Goal: Transaction & Acquisition: Book appointment/travel/reservation

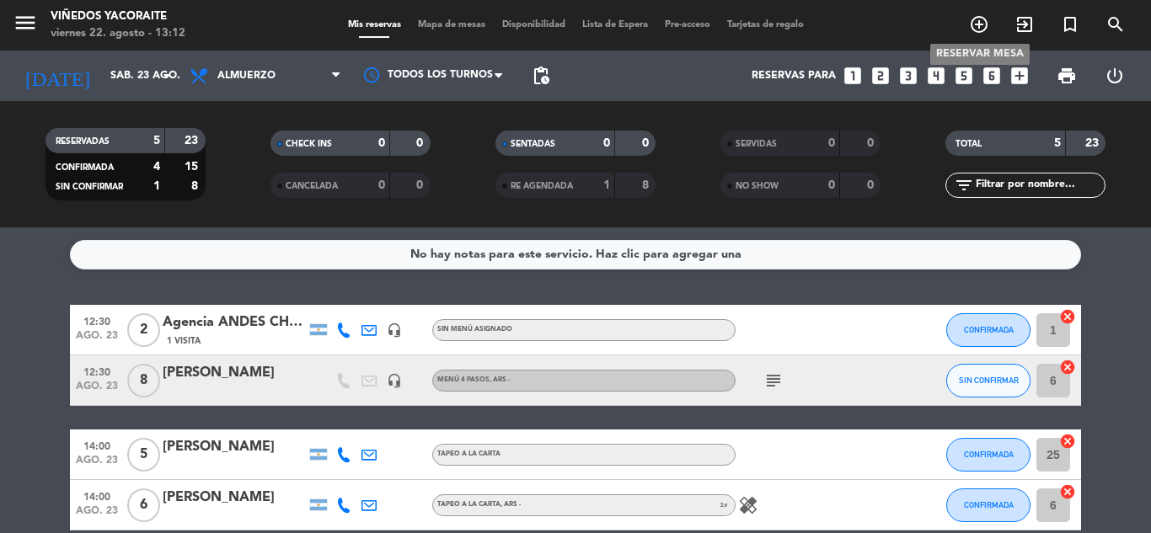
click at [977, 25] on icon "add_circle_outline" at bounding box center [979, 24] width 20 height 20
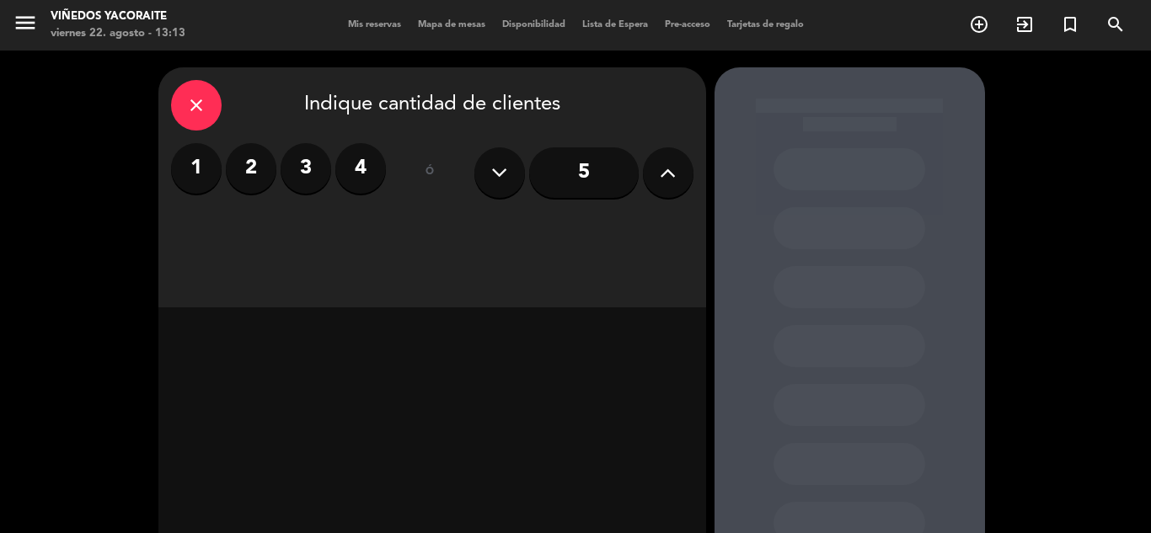
click at [263, 163] on label "2" at bounding box center [251, 168] width 51 height 51
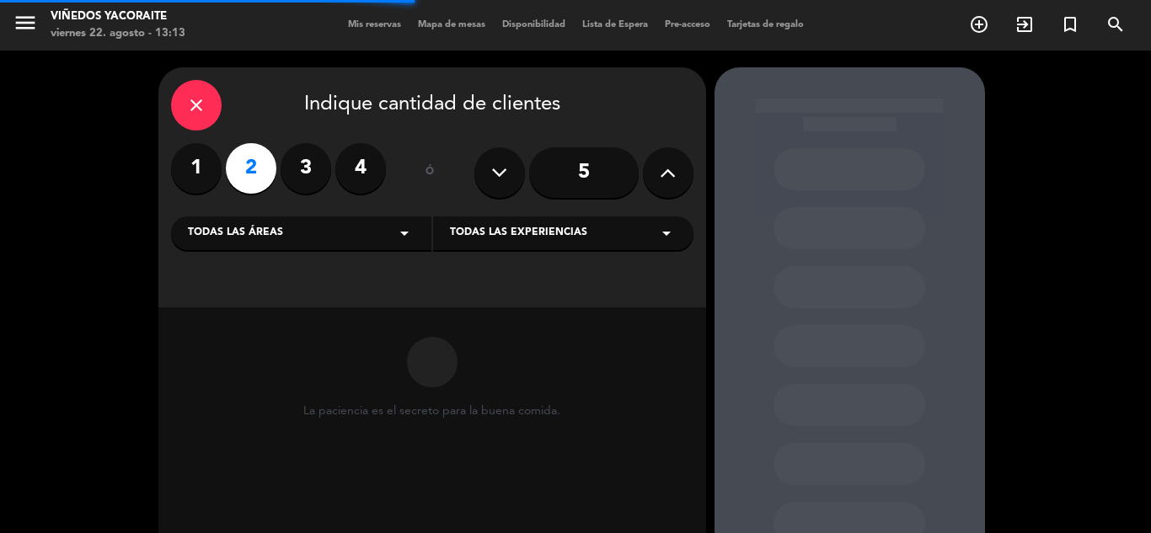
click at [389, 242] on div "Todas las áreas arrow_drop_down" at bounding box center [301, 234] width 260 height 34
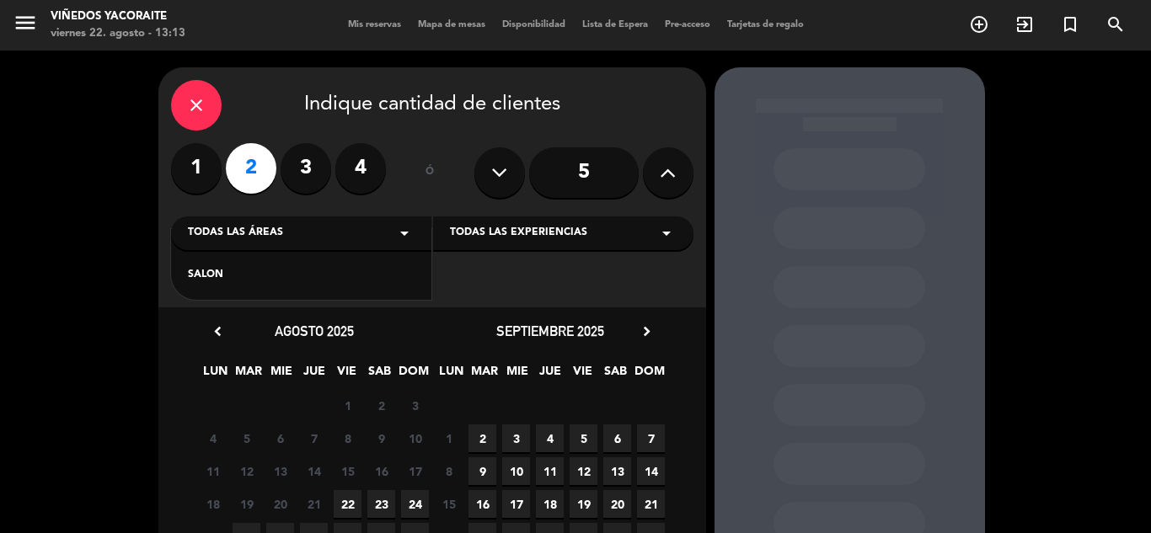
drag, startPoint x: 306, startPoint y: 281, endPoint x: 356, endPoint y: 271, distance: 50.6
click at [315, 281] on div "SALON" at bounding box center [301, 275] width 227 height 17
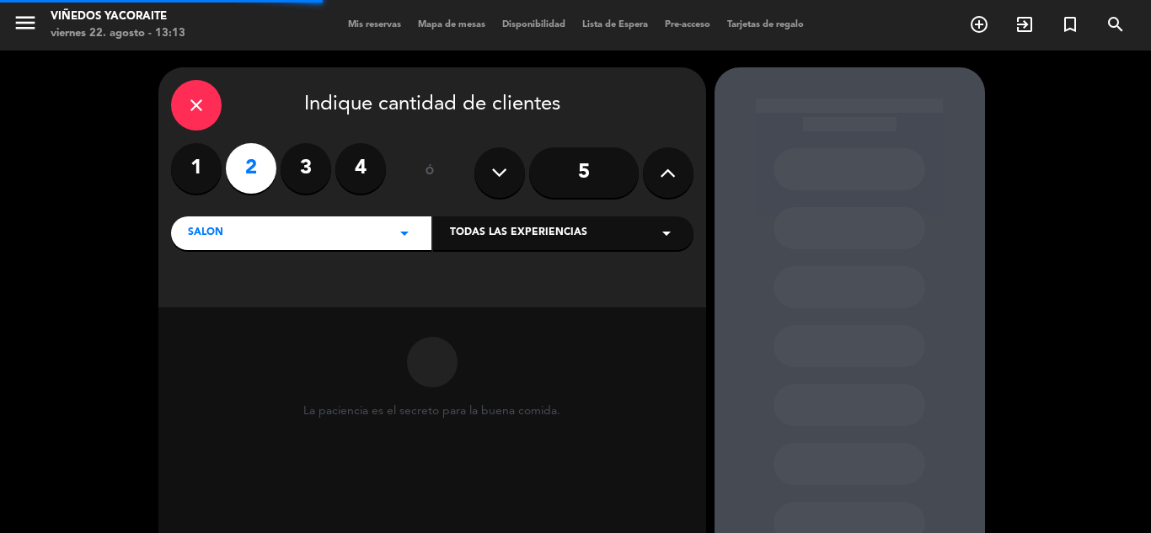
click at [495, 236] on span "Todas las experiencias" at bounding box center [518, 233] width 137 height 17
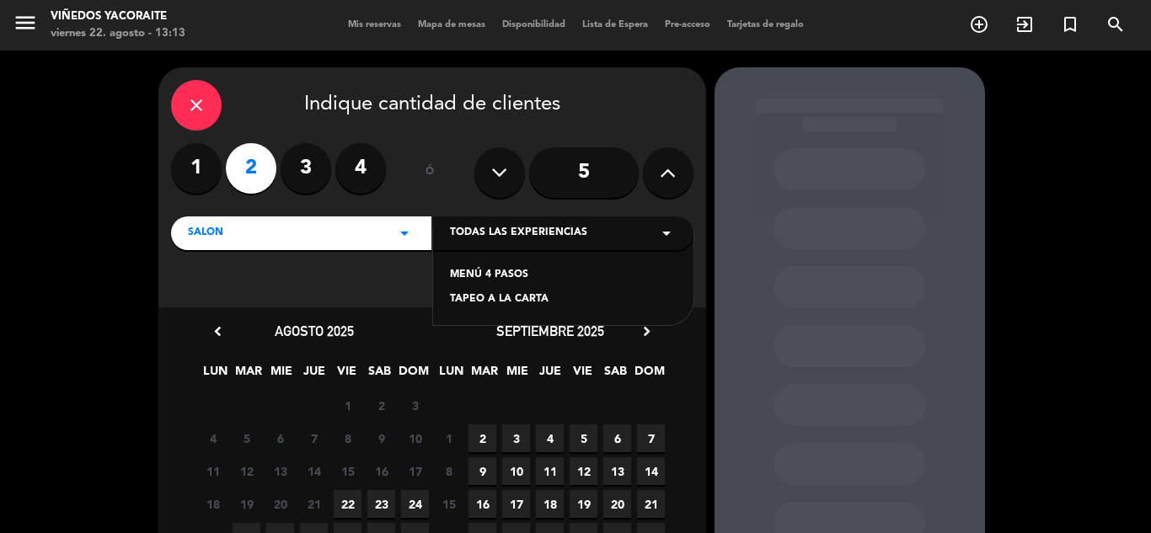
click at [475, 280] on div "MENÚ 4 PASOS" at bounding box center [563, 275] width 227 height 17
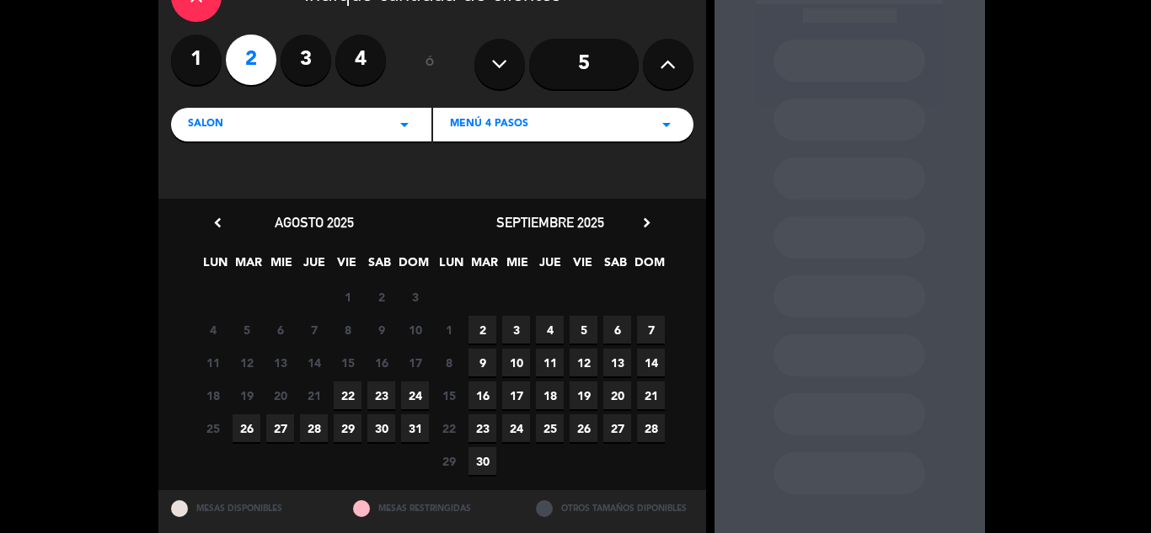
scroll to position [154, 0]
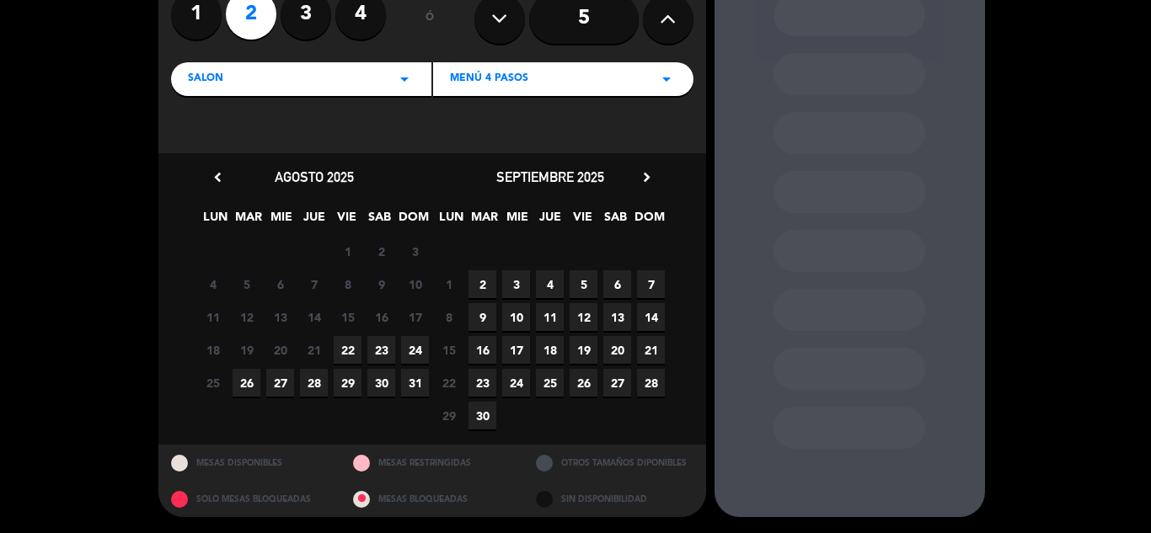
click at [612, 378] on span "27" at bounding box center [617, 383] width 28 height 28
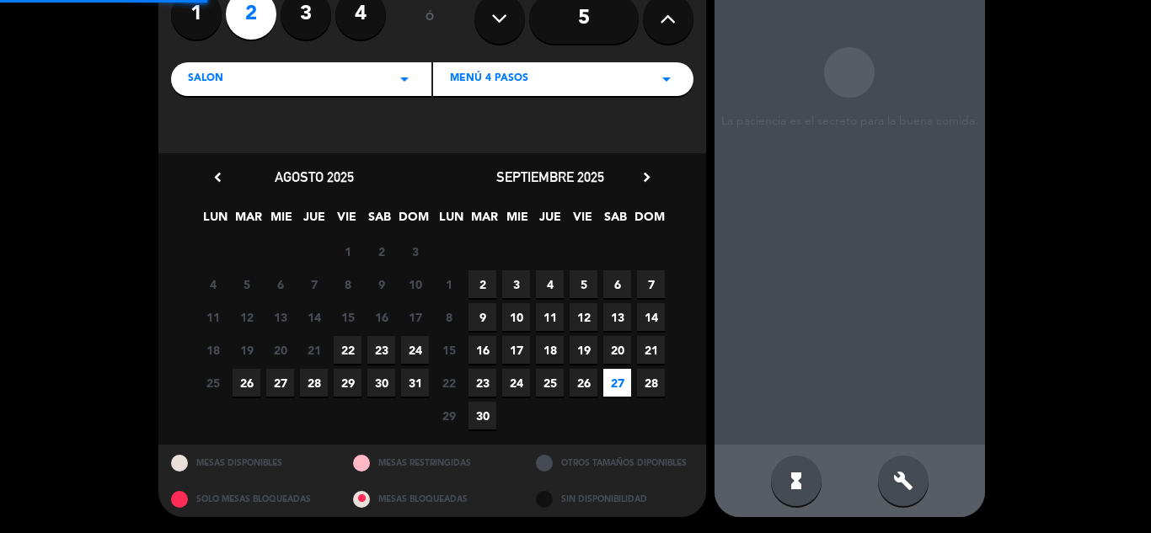
scroll to position [67, 0]
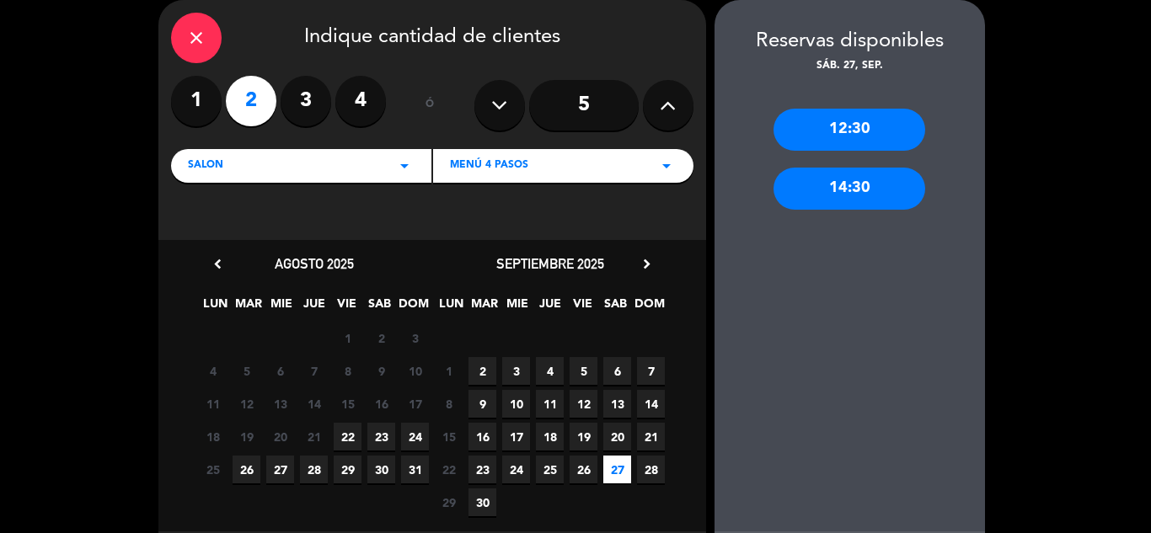
click at [864, 138] on div "12:30" at bounding box center [849, 130] width 152 height 42
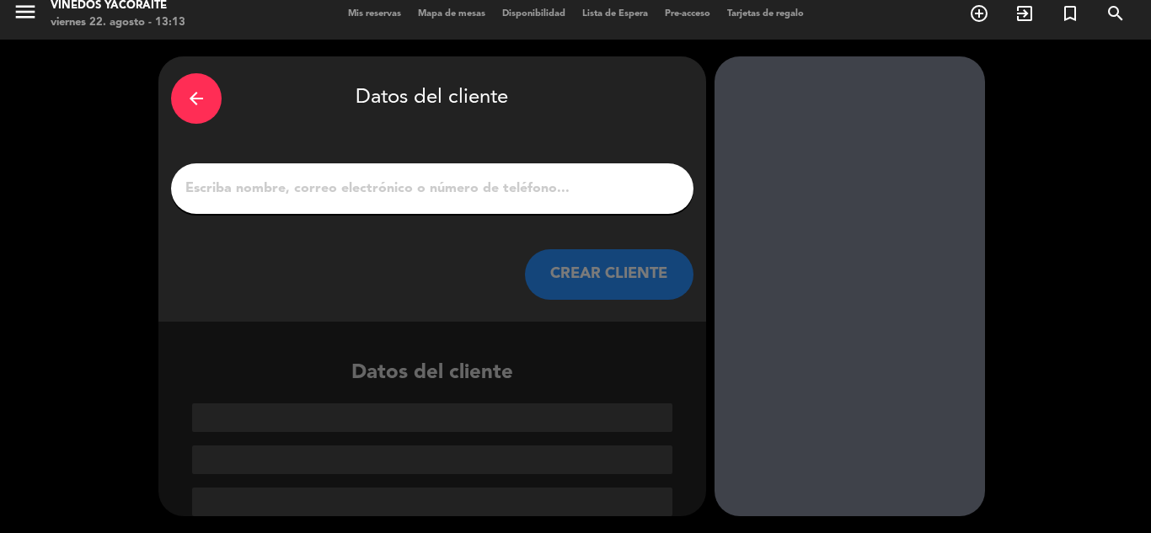
click at [300, 180] on input "1" at bounding box center [432, 189] width 497 height 24
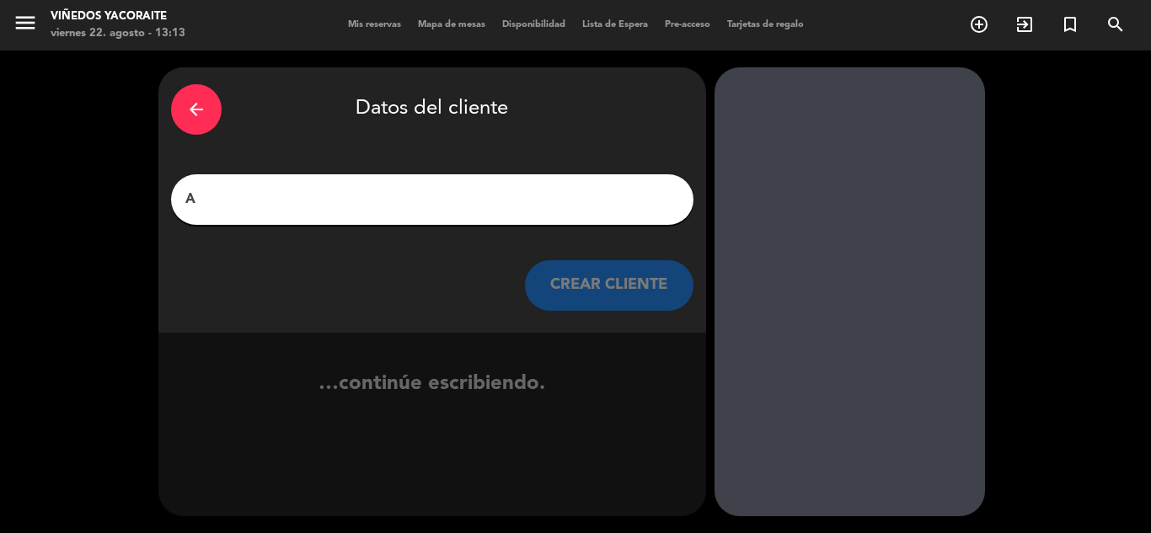
scroll to position [0, 0]
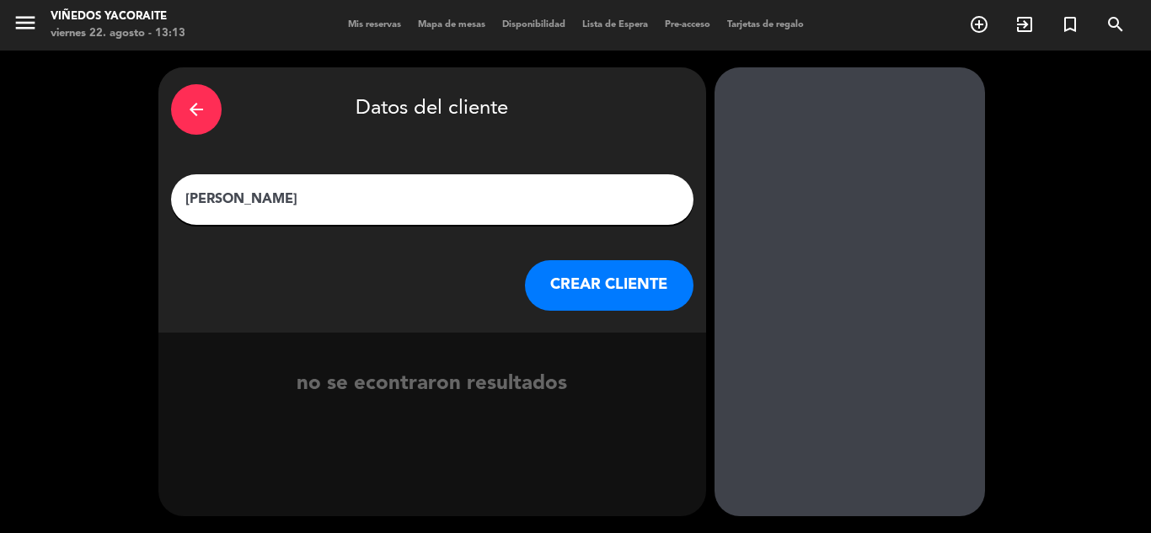
type input "[PERSON_NAME]"
click at [605, 295] on button "CREAR CLIENTE" at bounding box center [609, 285] width 168 height 51
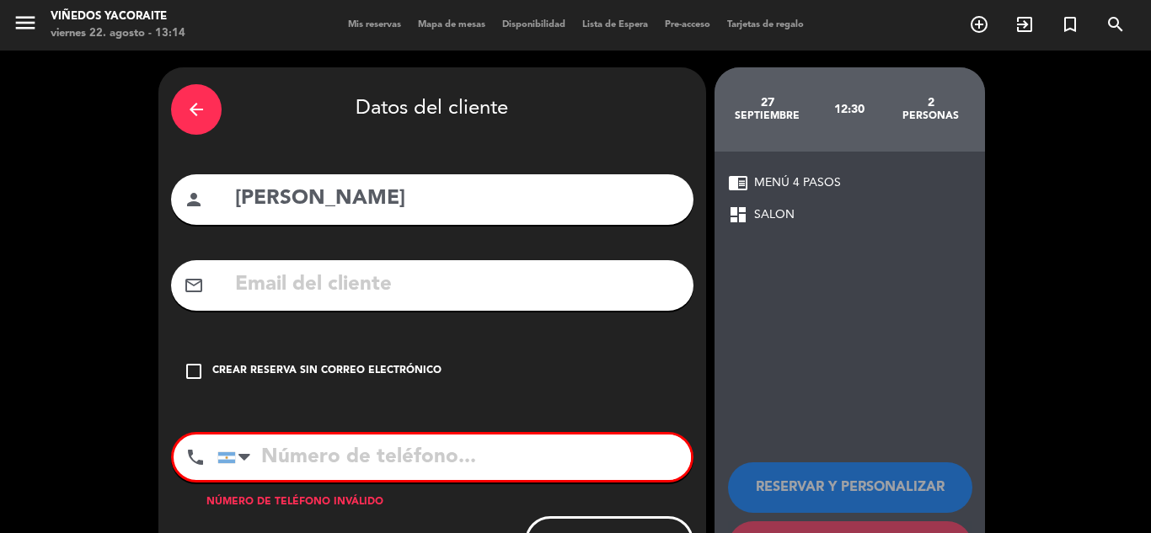
paste input "[EMAIL_ADDRESS][PERSON_NAME][DOMAIN_NAME]"
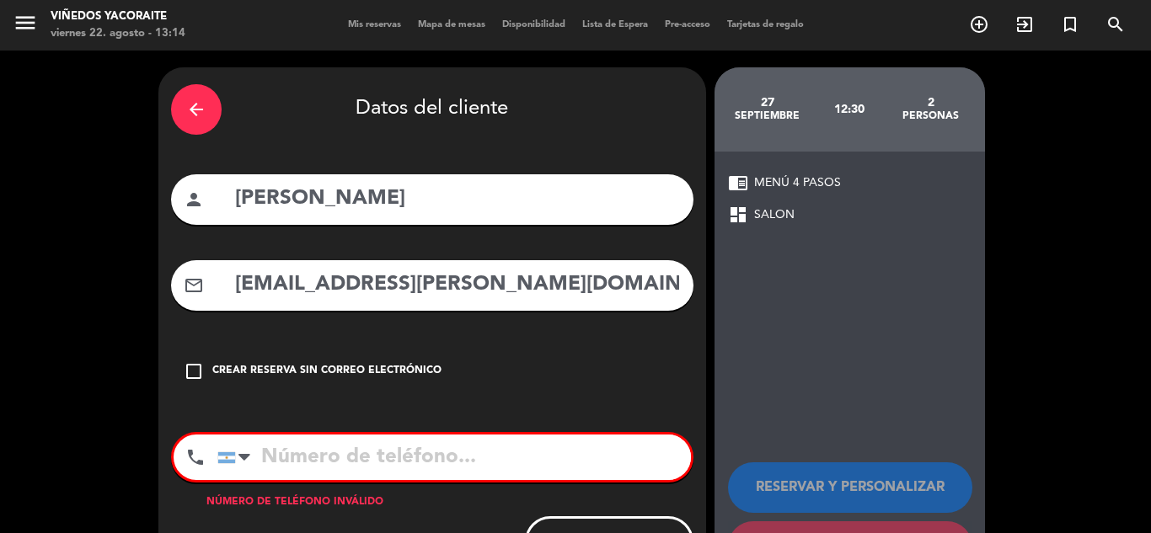
type input "[EMAIL_ADDRESS][PERSON_NAME][DOMAIN_NAME]"
click at [480, 470] on input "tel" at bounding box center [453, 457] width 473 height 45
paste input "[PHONE_NUMBER]"
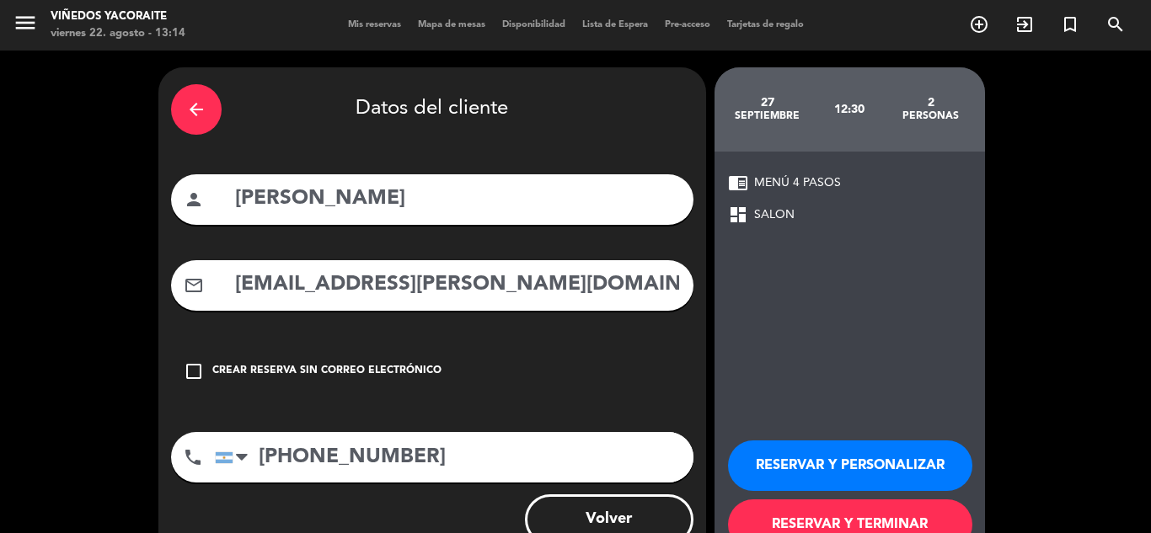
type input "[PHONE_NUMBER]"
drag, startPoint x: 838, startPoint y: 468, endPoint x: 815, endPoint y: 465, distance: 23.8
click at [837, 468] on button "RESERVAR Y PERSONALIZAR" at bounding box center [850, 466] width 244 height 51
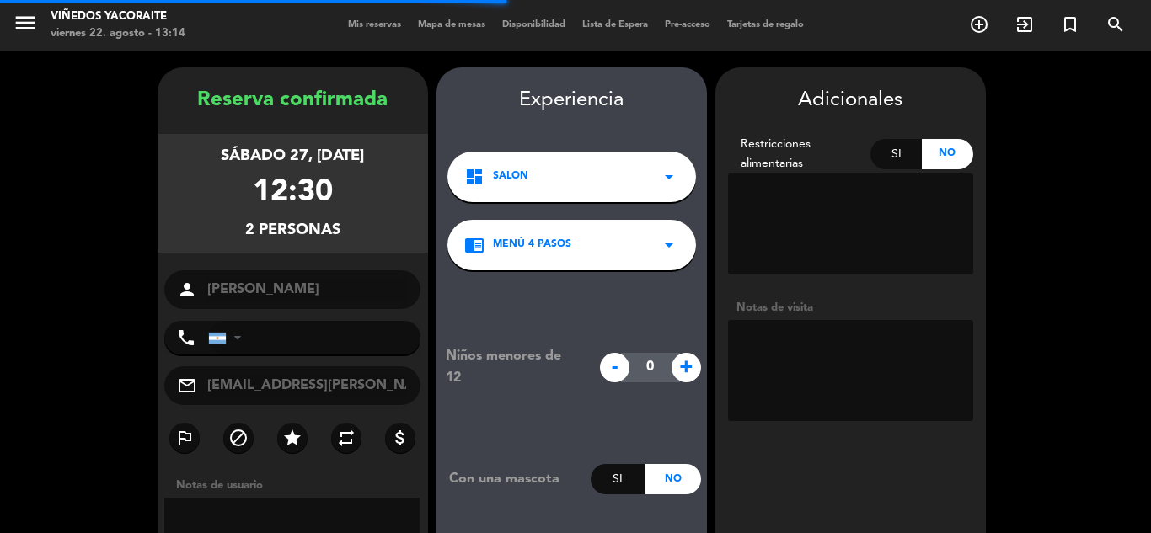
type input "[PHONE_NUMBER]"
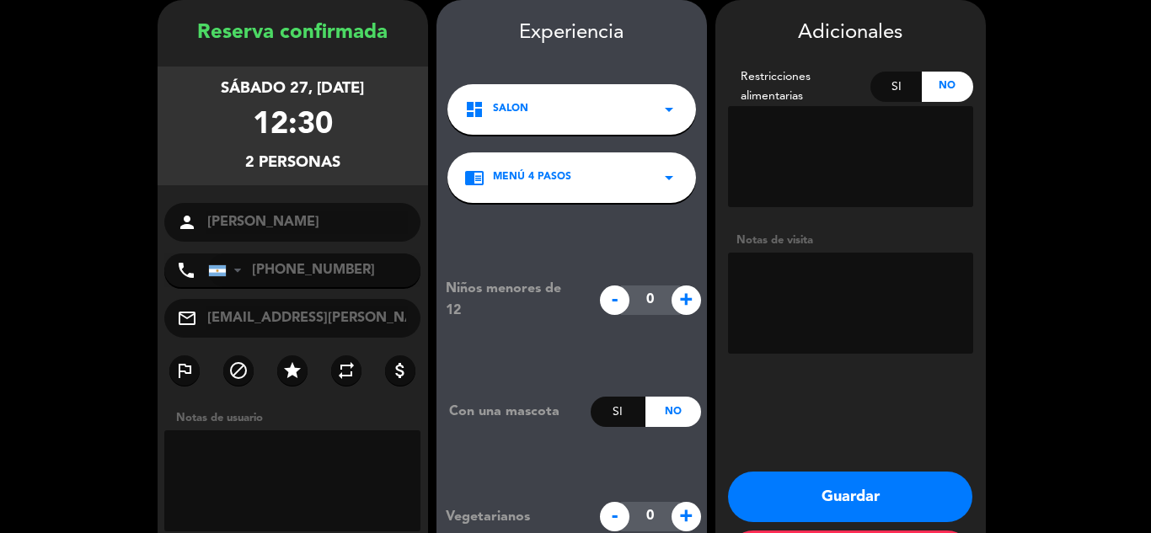
click at [803, 288] on textarea at bounding box center [850, 303] width 245 height 101
type textarea "Horario de llegada 13:30"
click at [887, 490] on button "Guardar" at bounding box center [850, 497] width 244 height 51
